Goal: Obtain resource: Download file/media

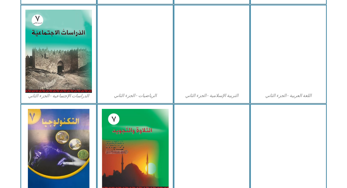
scroll to position [276, 0]
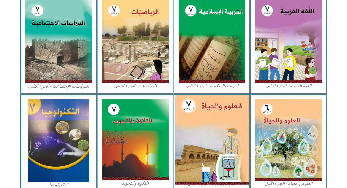
click at [201, 125] on img at bounding box center [211, 139] width 73 height 89
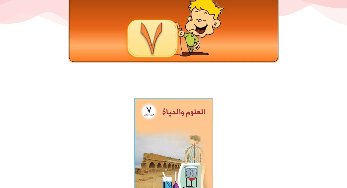
scroll to position [55, 0]
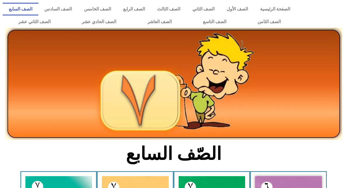
scroll to position [276, 0]
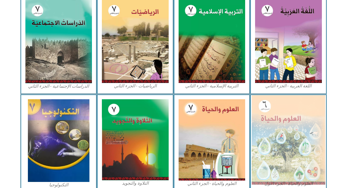
click at [278, 123] on img at bounding box center [288, 139] width 73 height 89
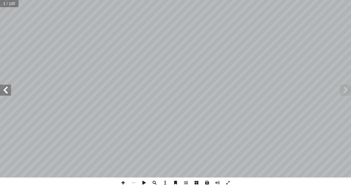
click at [208, 181] on span at bounding box center [207, 183] width 10 height 10
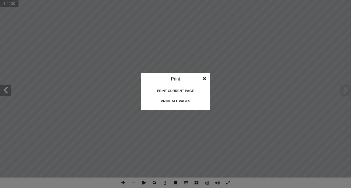
click at [183, 100] on div "Print all pages" at bounding box center [175, 101] width 55 height 9
